Goal: Find specific page/section: Find specific page/section

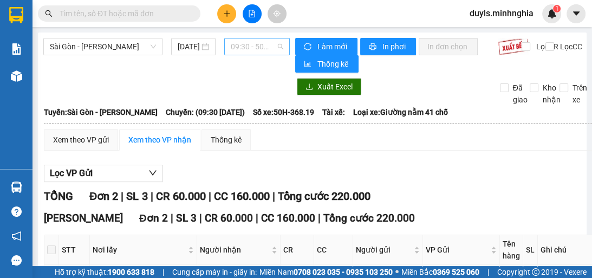
click at [234, 50] on span "09:30 - 50H-368.19" at bounding box center [257, 46] width 53 height 16
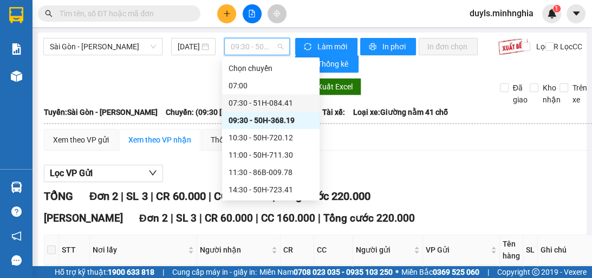
click at [278, 107] on div "07:30 - 51H-084.41" at bounding box center [271, 103] width 85 height 12
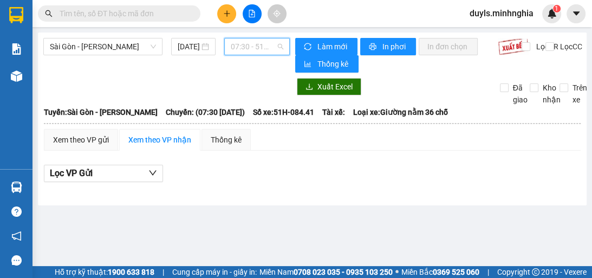
click at [260, 46] on span "07:30 - 51H-084.41" at bounding box center [257, 46] width 53 height 16
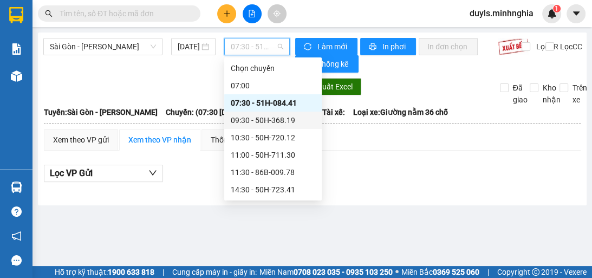
click at [293, 124] on div "09:30 - 50H-368.19" at bounding box center [273, 120] width 85 height 12
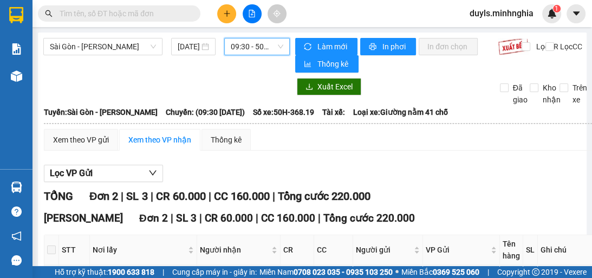
click at [430, 169] on div "Lọc VP Gửi" at bounding box center [333, 174] width 578 height 18
click at [264, 47] on span "09:30 - 50H-368.19" at bounding box center [257, 46] width 53 height 16
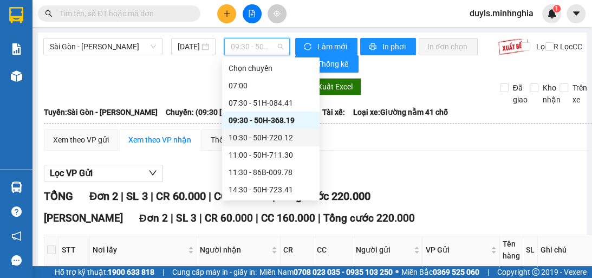
click at [280, 137] on div "10:30 - 50H-720.12" at bounding box center [271, 138] width 85 height 12
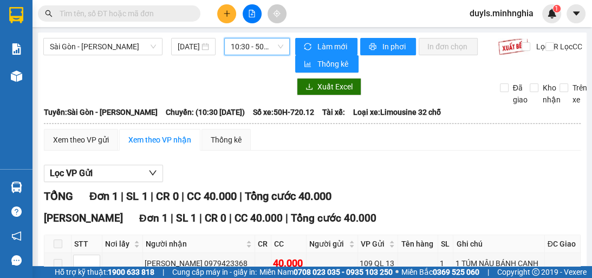
click at [263, 47] on span "10:30 - 50H-720.12" at bounding box center [257, 46] width 53 height 16
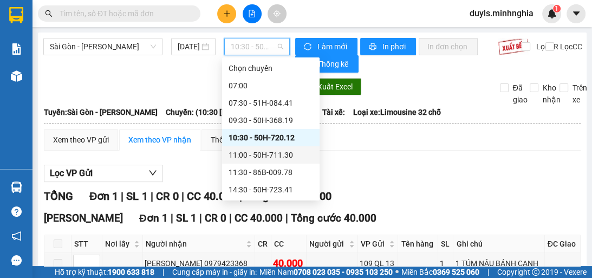
click at [290, 156] on div "11:00 - 50H-711.30" at bounding box center [271, 155] width 85 height 12
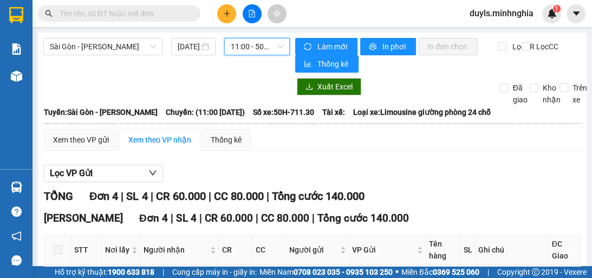
click at [255, 48] on span "11:00 - 50H-711.30" at bounding box center [257, 46] width 53 height 16
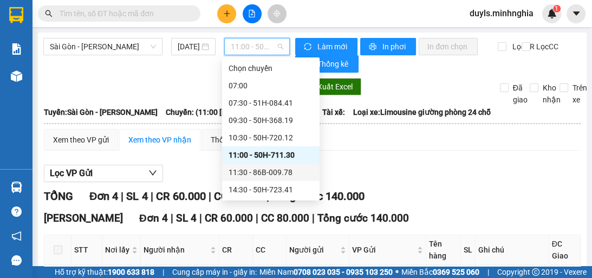
click at [270, 173] on div "11:30 - 86B-009.78" at bounding box center [271, 172] width 85 height 12
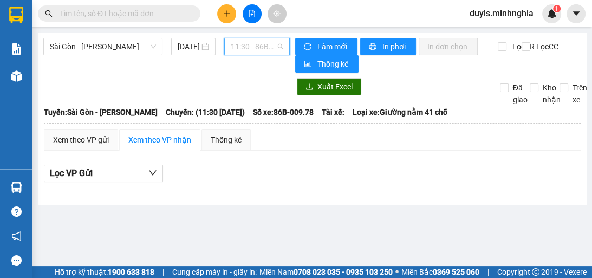
click at [272, 45] on span "11:30 - 86B-009.78" at bounding box center [257, 46] width 53 height 16
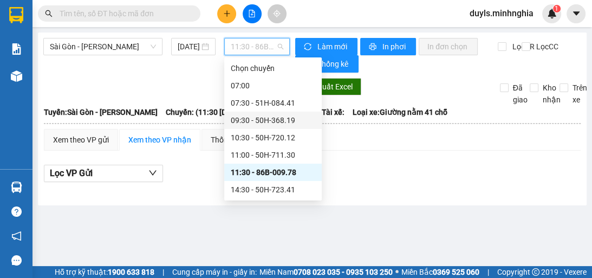
click at [287, 115] on div "09:30 - 50H-368.19" at bounding box center [273, 120] width 85 height 12
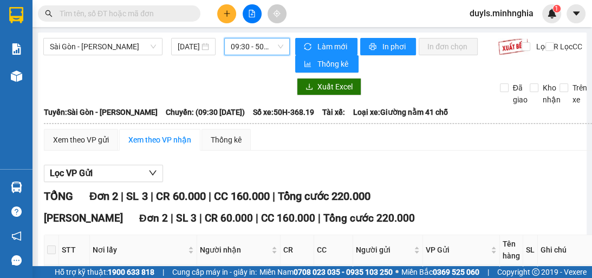
scroll to position [109, 0]
